Goal: Navigation & Orientation: Find specific page/section

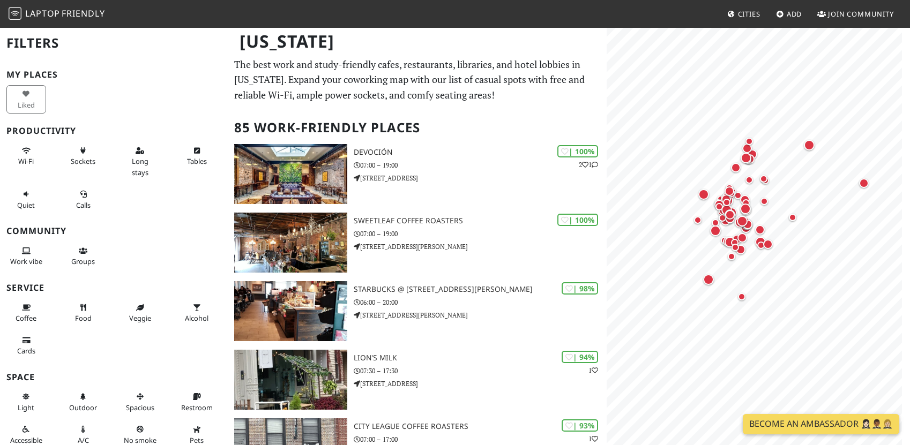
click at [683, 427] on link "Become an Ambassador 🤵🏻‍♀️🤵🏾‍♂️🤵🏼‍♀️" at bounding box center [820, 424] width 156 height 20
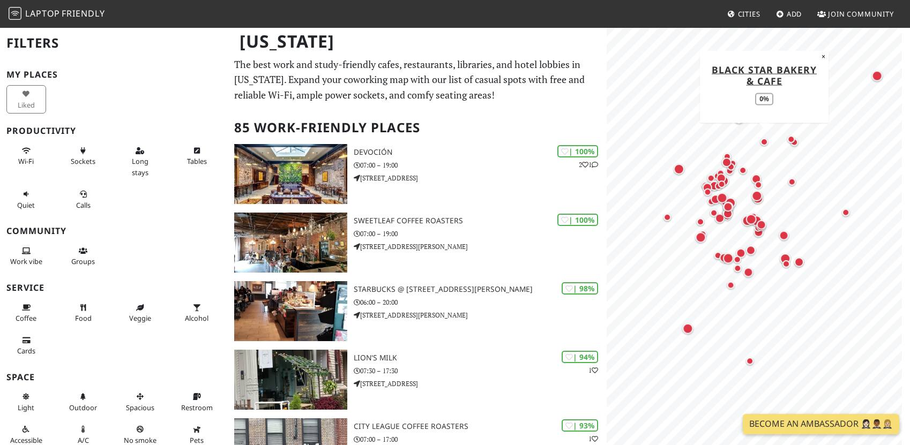
drag, startPoint x: 713, startPoint y: 220, endPoint x: 766, endPoint y: 147, distance: 89.8
click at [683, 147] on div "Map marker" at bounding box center [763, 142] width 13 height 13
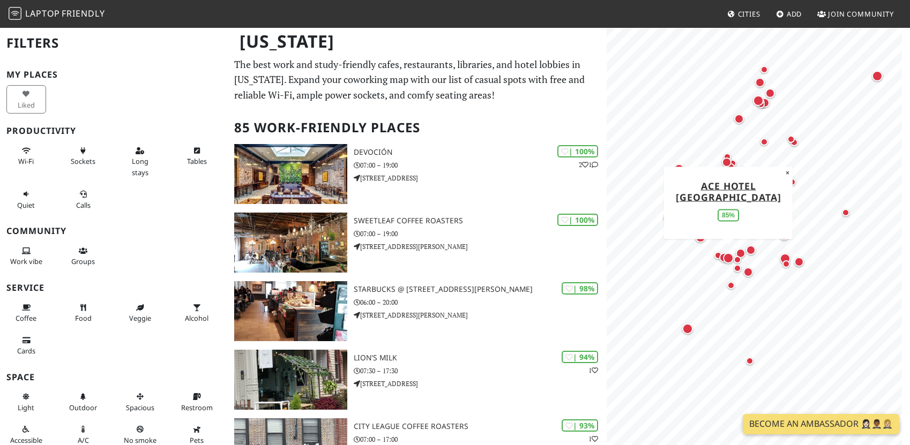
click at [683, 257] on div "Map marker" at bounding box center [728, 258] width 11 height 11
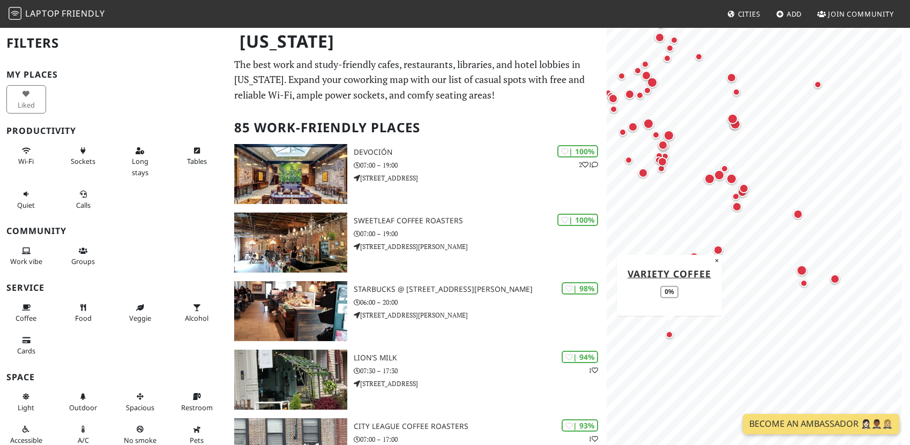
click at [668, 332] on div "Map marker" at bounding box center [668, 334] width 7 height 7
